Goal: Task Accomplishment & Management: Use online tool/utility

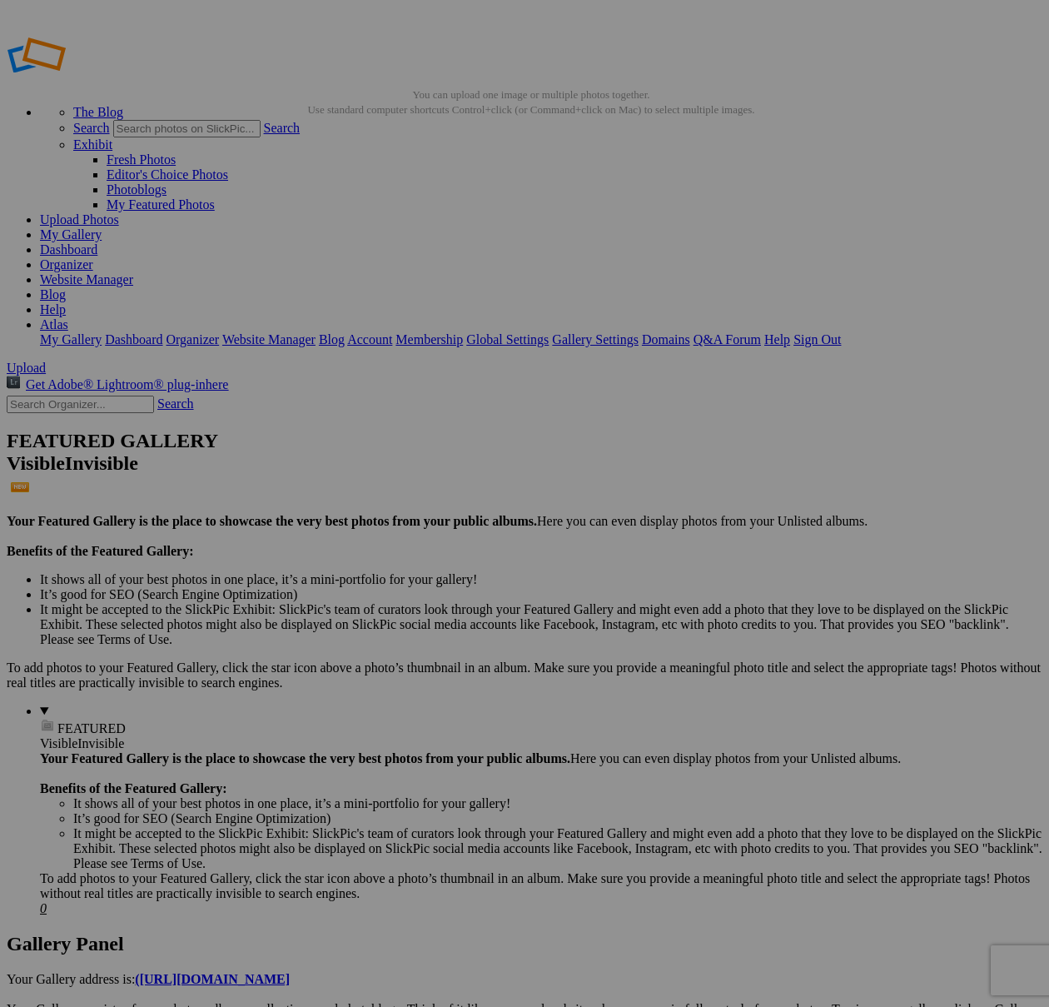
scroll to position [756, 0]
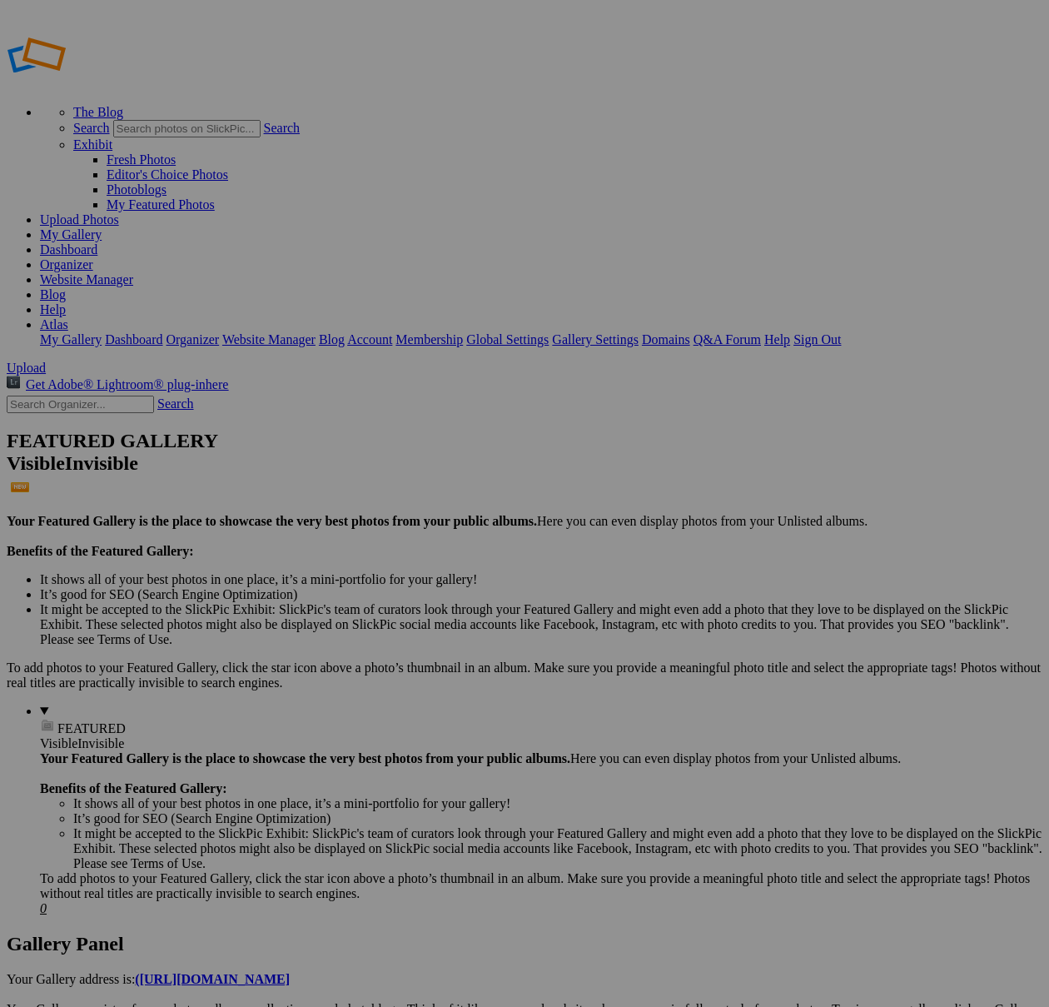
type input "GB READY"
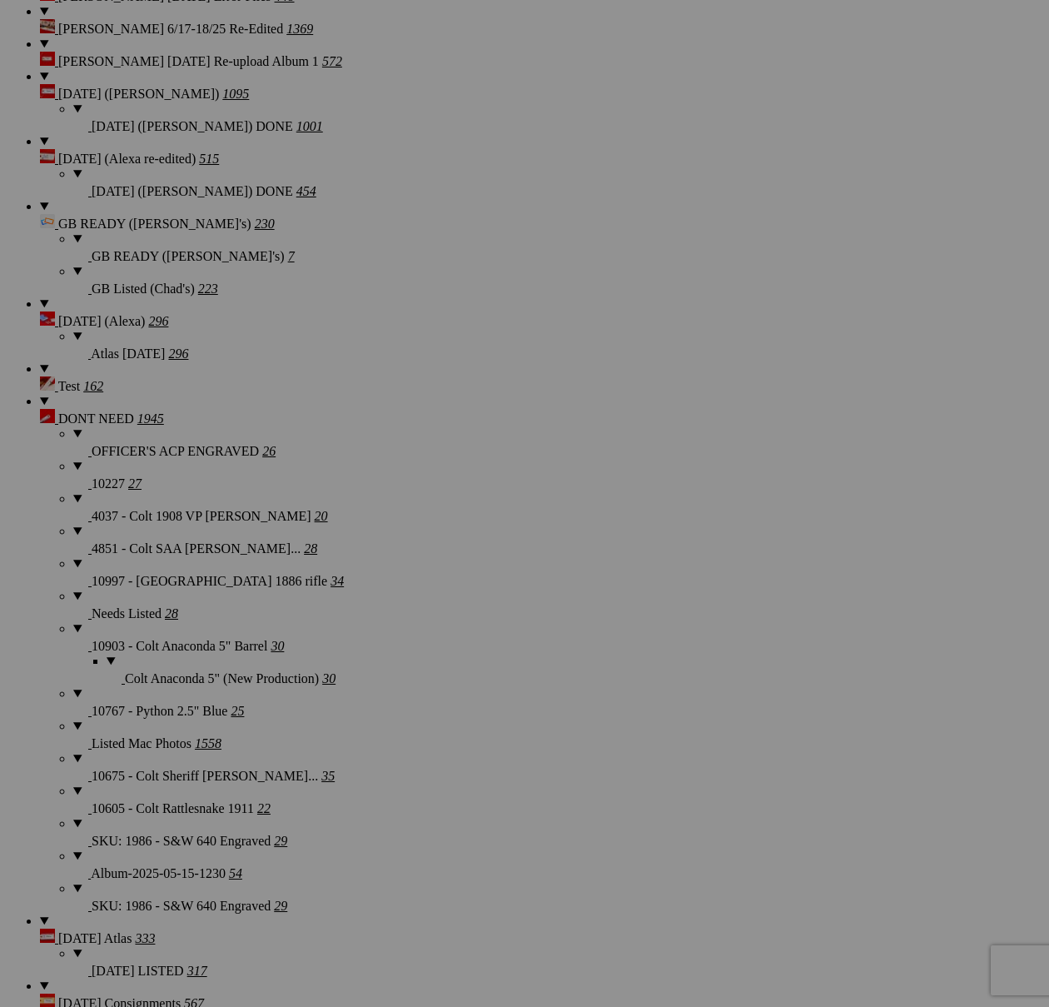
scroll to position [3084, 0]
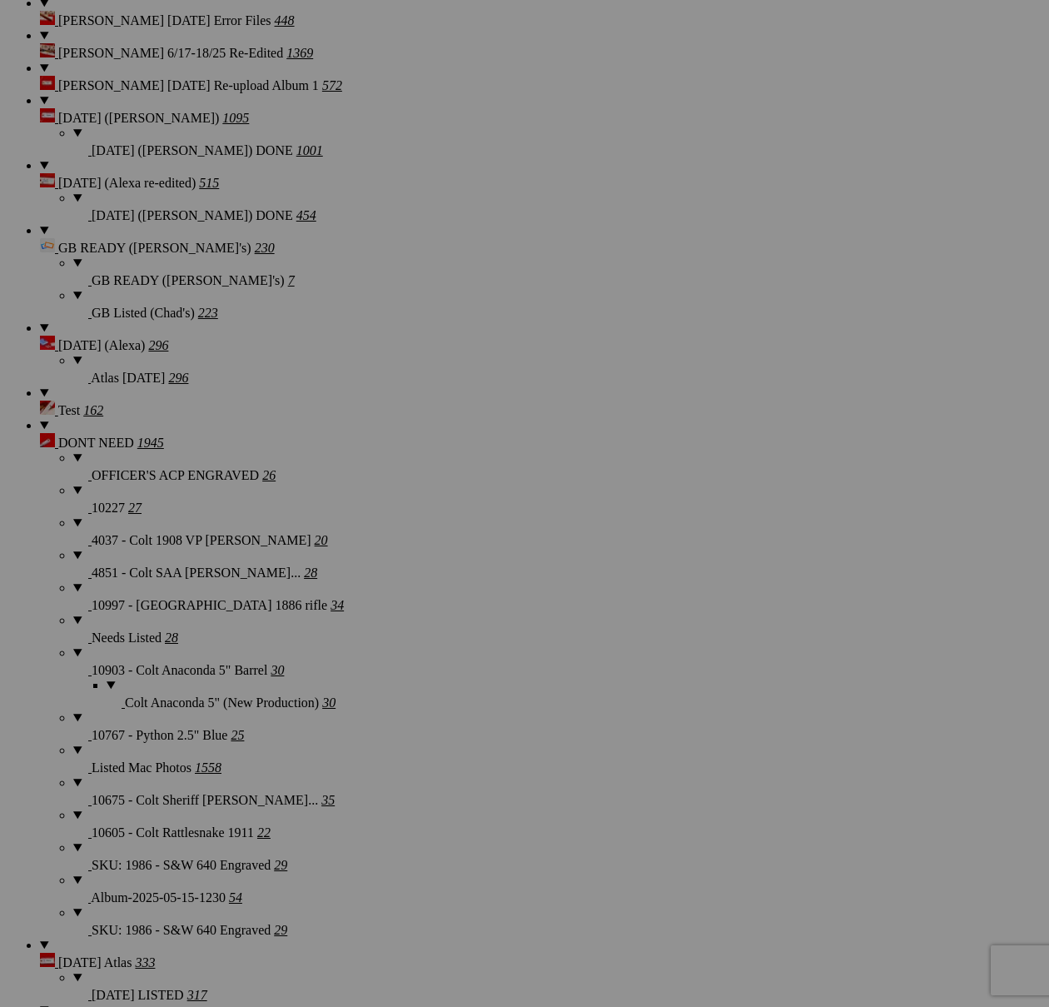
type textarea "<!-- SlickPic.com image hosting. HTML Bulk Share code Starts Here --> <div styl…"
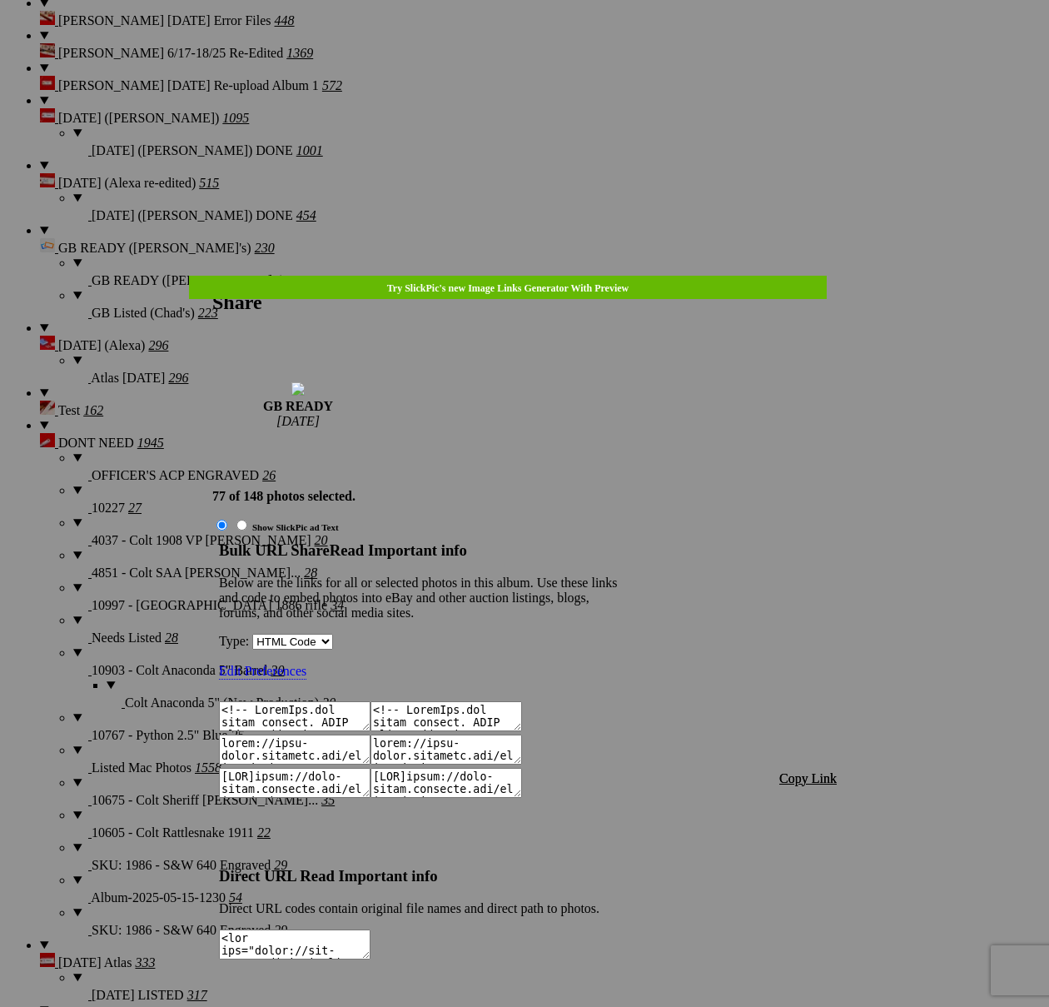
click at [809, 771] on span "Copy Link" at bounding box center [807, 778] width 57 height 14
click at [550, 47] on div at bounding box center [524, 503] width 1049 height 1007
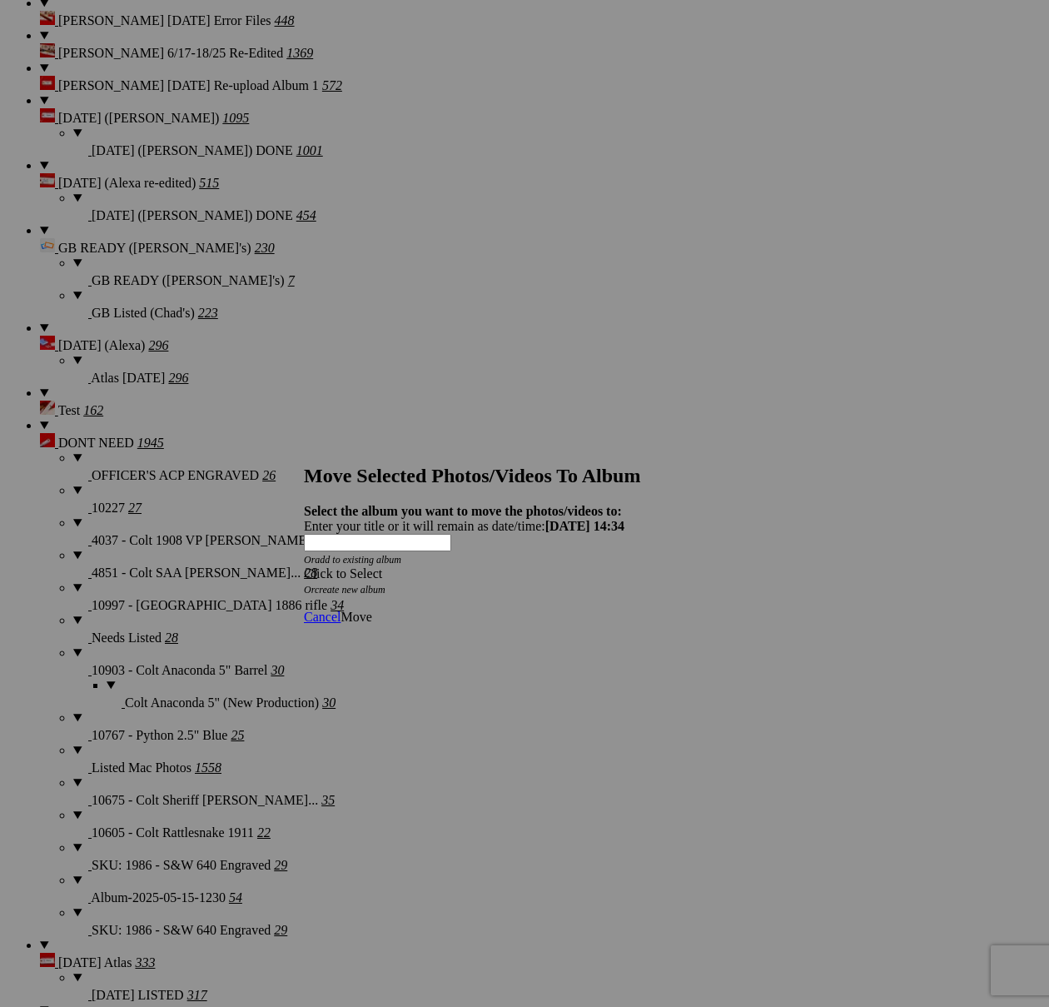
click at [582, 566] on div "Click to Select" at bounding box center [524, 573] width 441 height 15
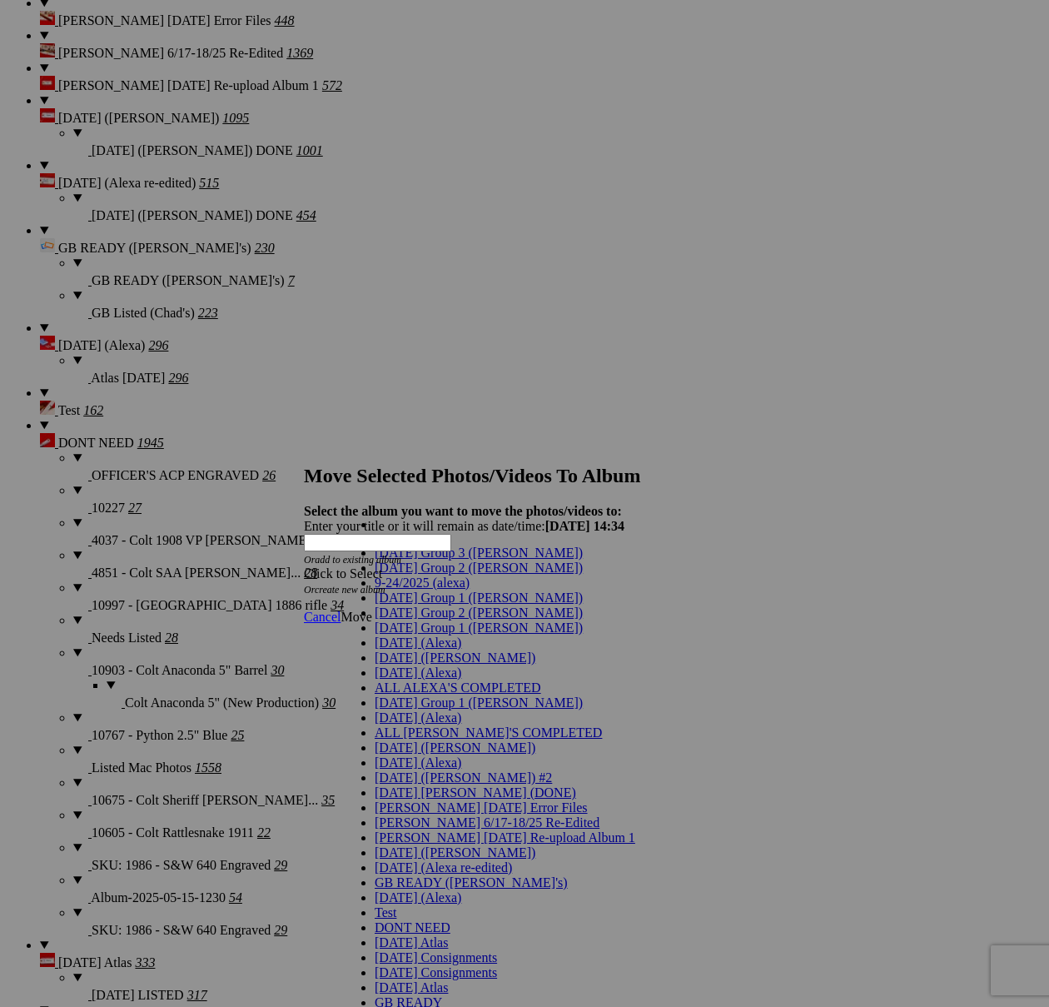
scroll to position [535, 0]
click at [422, 1006] on span "GB Listings Created" at bounding box center [430, 1017] width 110 height 14
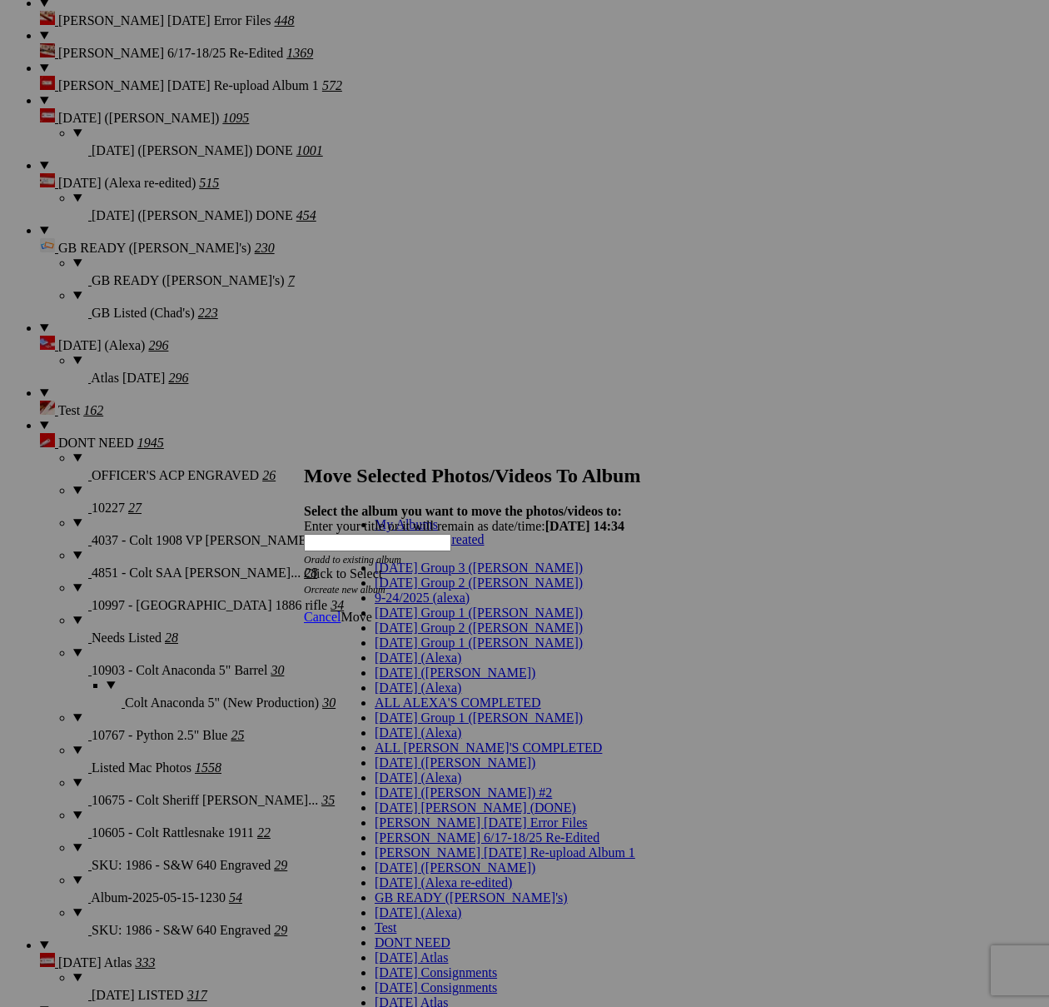
click at [434, 546] on link "GB Listings Created" at bounding box center [430, 539] width 110 height 14
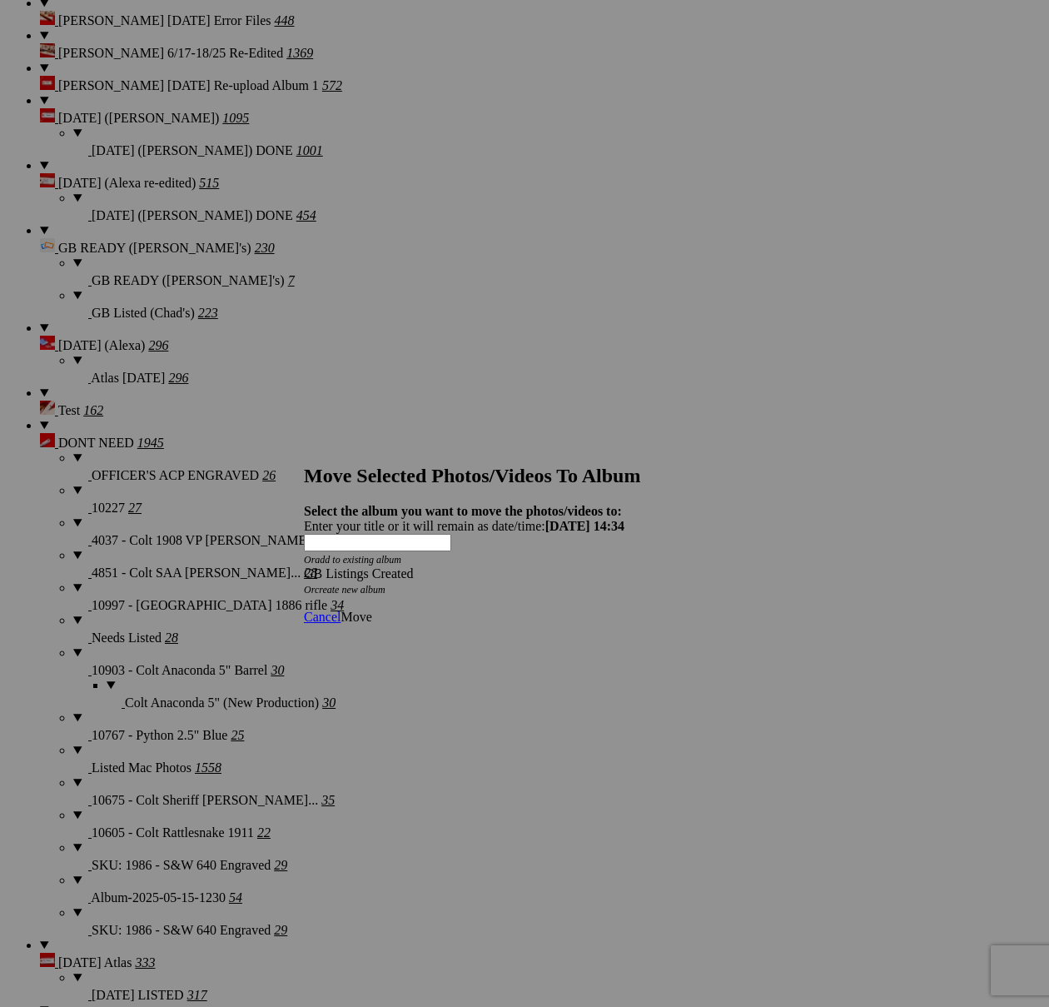
click at [371, 610] on span "Move" at bounding box center [356, 617] width 31 height 14
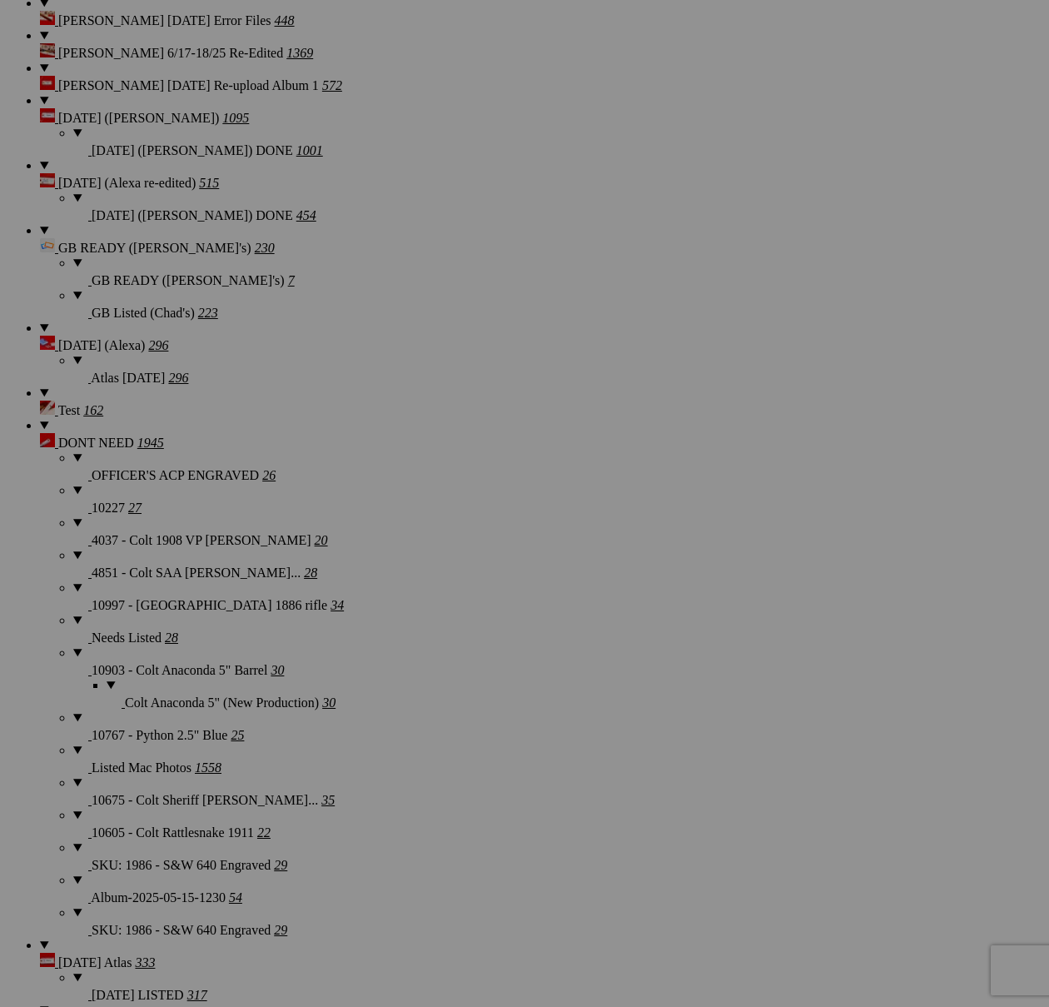
scroll to position [2419, 0]
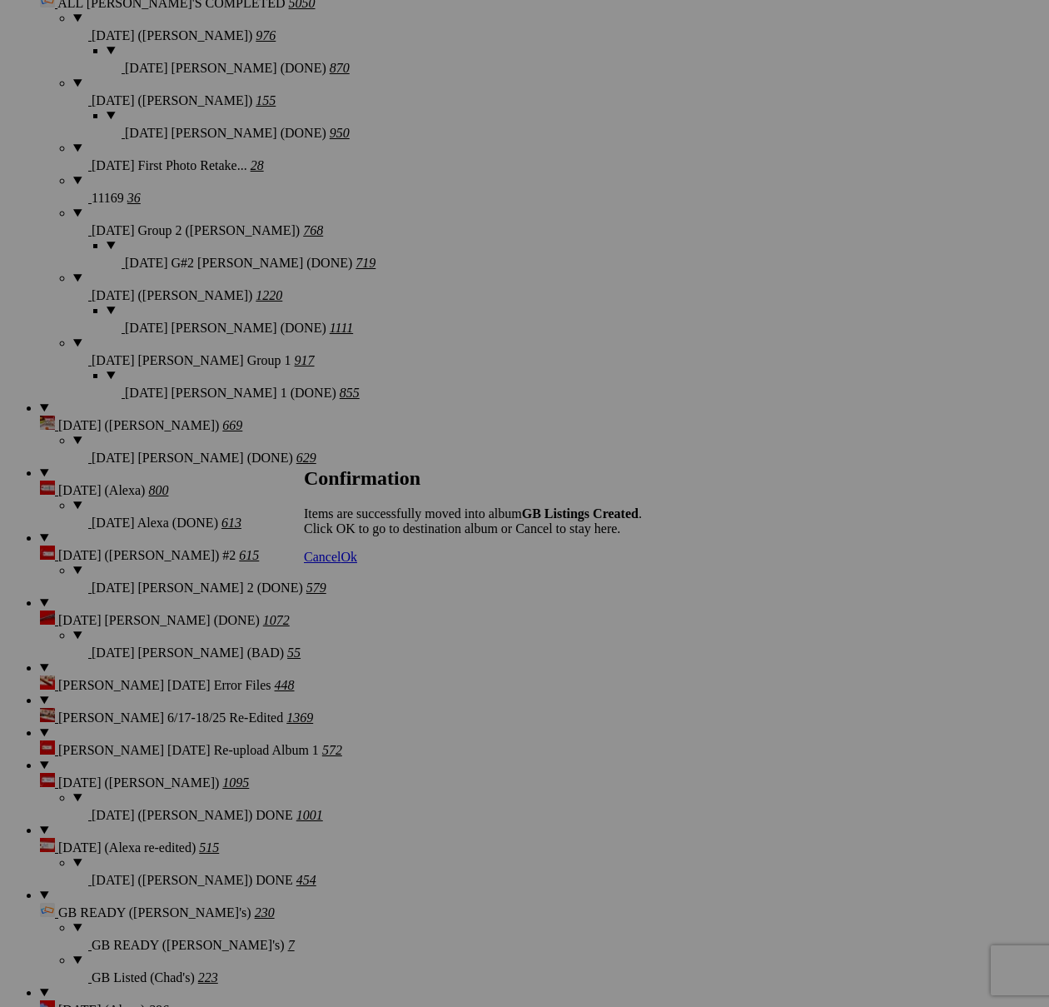
click at [341, 564] on span "Cancel" at bounding box center [322, 557] width 37 height 14
